Goal: Transaction & Acquisition: Obtain resource

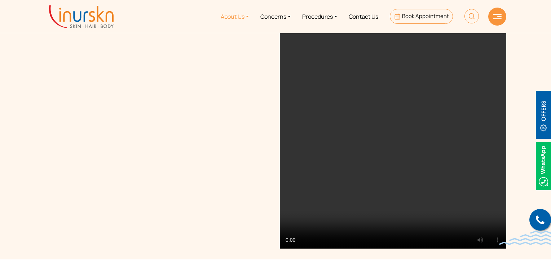
click at [228, 13] on link "About Us" at bounding box center [235, 16] width 40 height 27
click at [323, 14] on link "Procedures" at bounding box center [319, 16] width 47 height 27
click at [321, 16] on link "Procedures" at bounding box center [319, 16] width 47 height 27
click at [316, 12] on link "Procedures" at bounding box center [319, 16] width 47 height 27
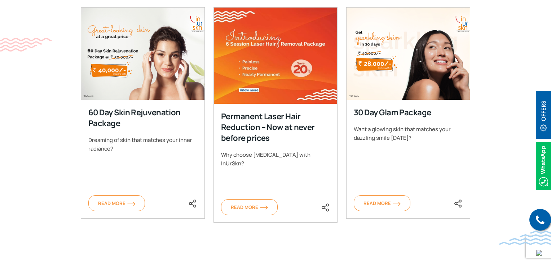
scroll to position [318, 0]
click at [279, 75] on img at bounding box center [275, 55] width 124 height 96
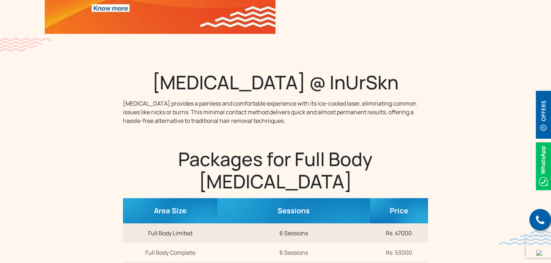
scroll to position [176, 0]
